Goal: Check status

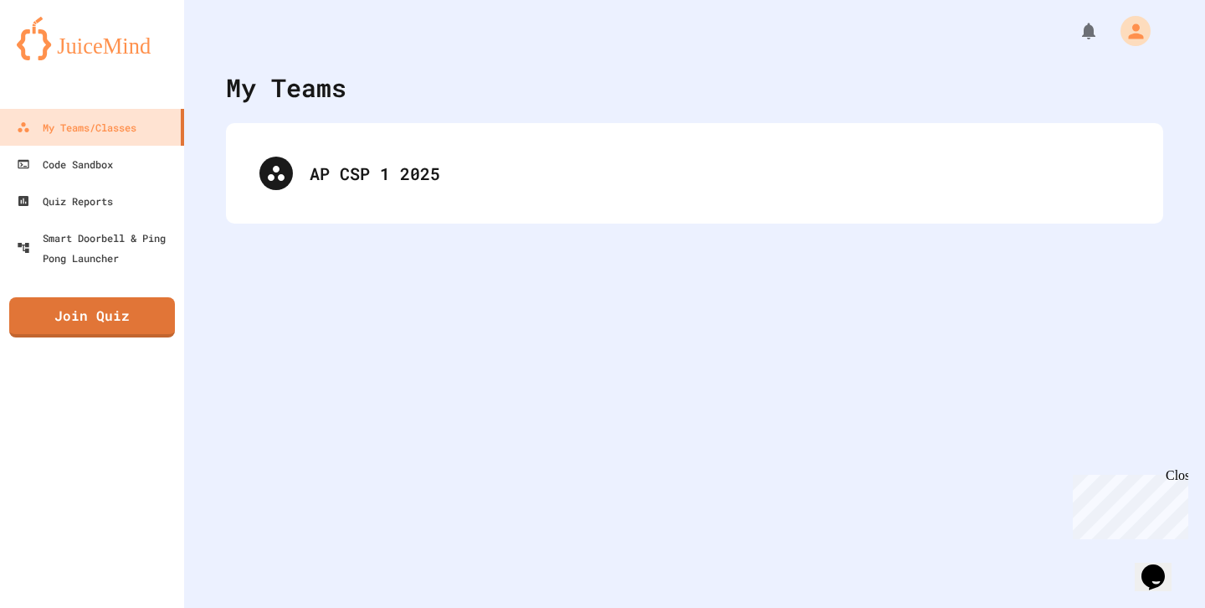
click at [451, 198] on div "AP CSP 1 2025" at bounding box center [695, 173] width 904 height 67
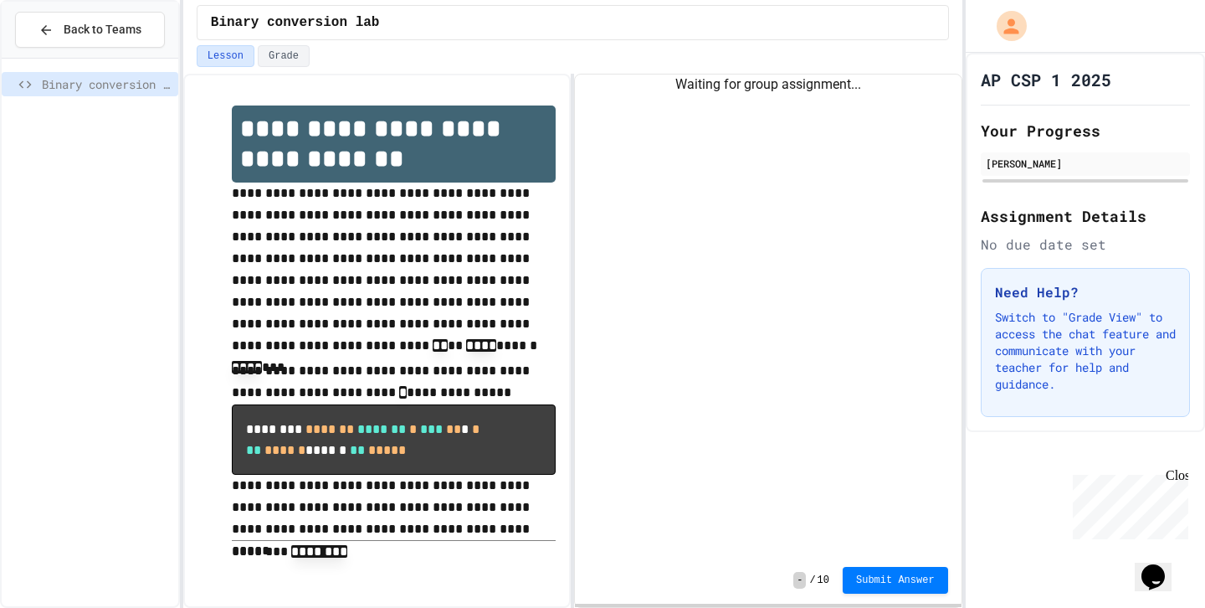
click at [703, 278] on div "Waiting for group assignment..." at bounding box center [768, 315] width 386 height 482
click at [796, 229] on div "Waiting for group assignment..." at bounding box center [768, 315] width 386 height 482
click at [785, 306] on div "Waiting for group assignment..." at bounding box center [768, 315] width 386 height 482
